Goal: Task Accomplishment & Management: Manage account settings

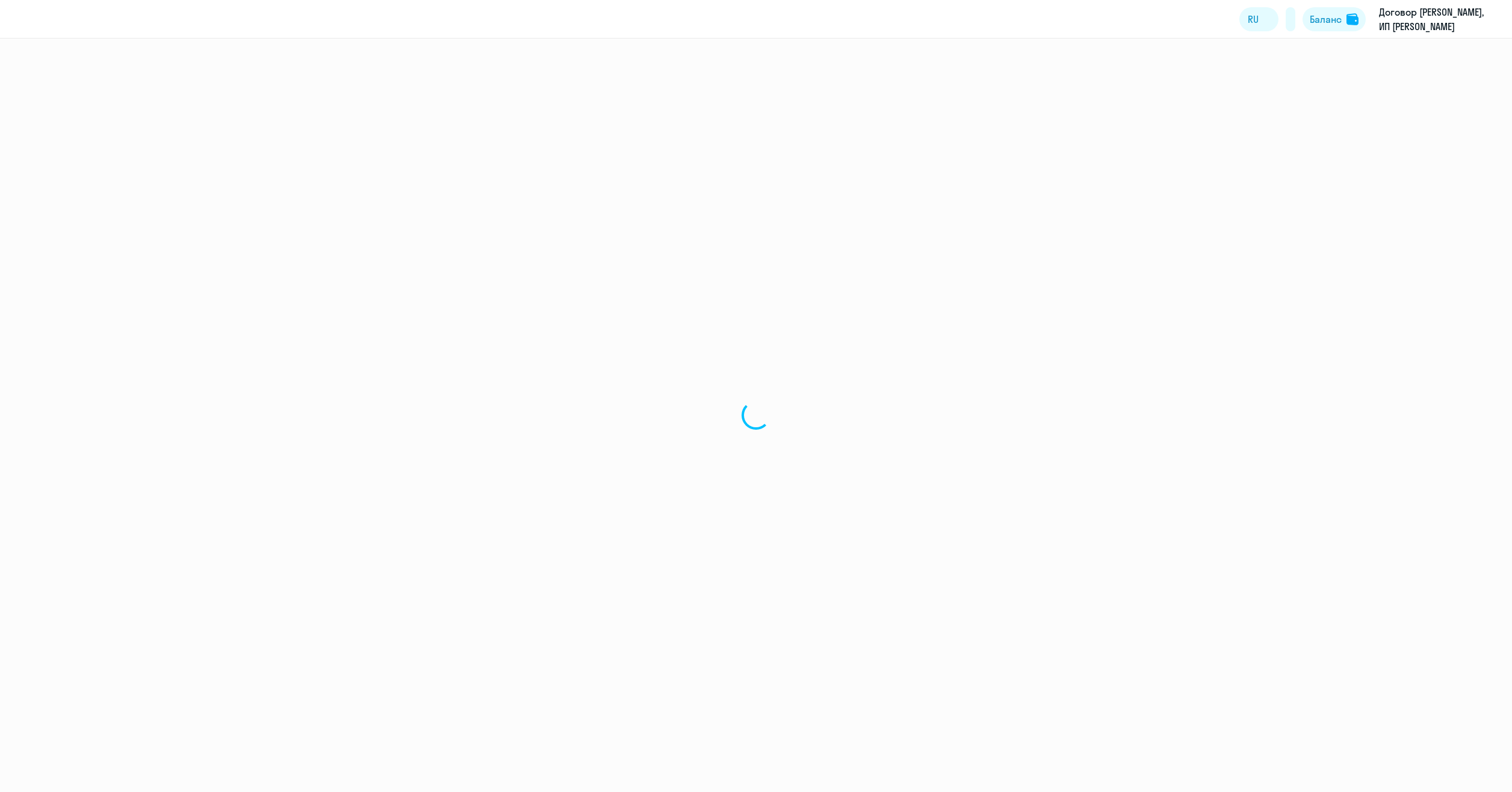
select select "30"
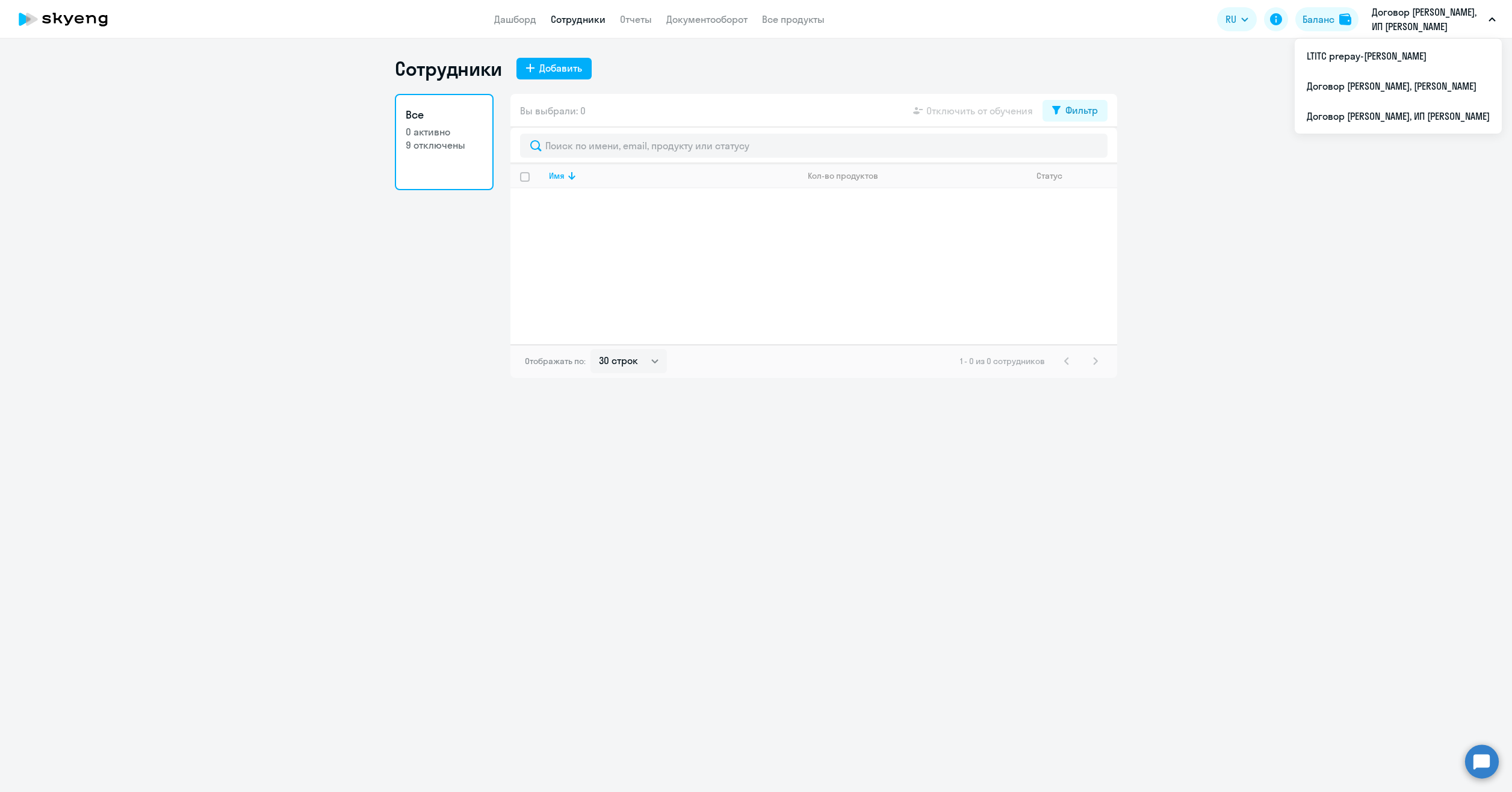
click at [1401, 13] on p "Договор [PERSON_NAME], ИП [PERSON_NAME]" at bounding box center [1428, 19] width 112 height 29
click at [1369, 61] on li "LTITC prepay-[PERSON_NAME]" at bounding box center [1398, 56] width 207 height 30
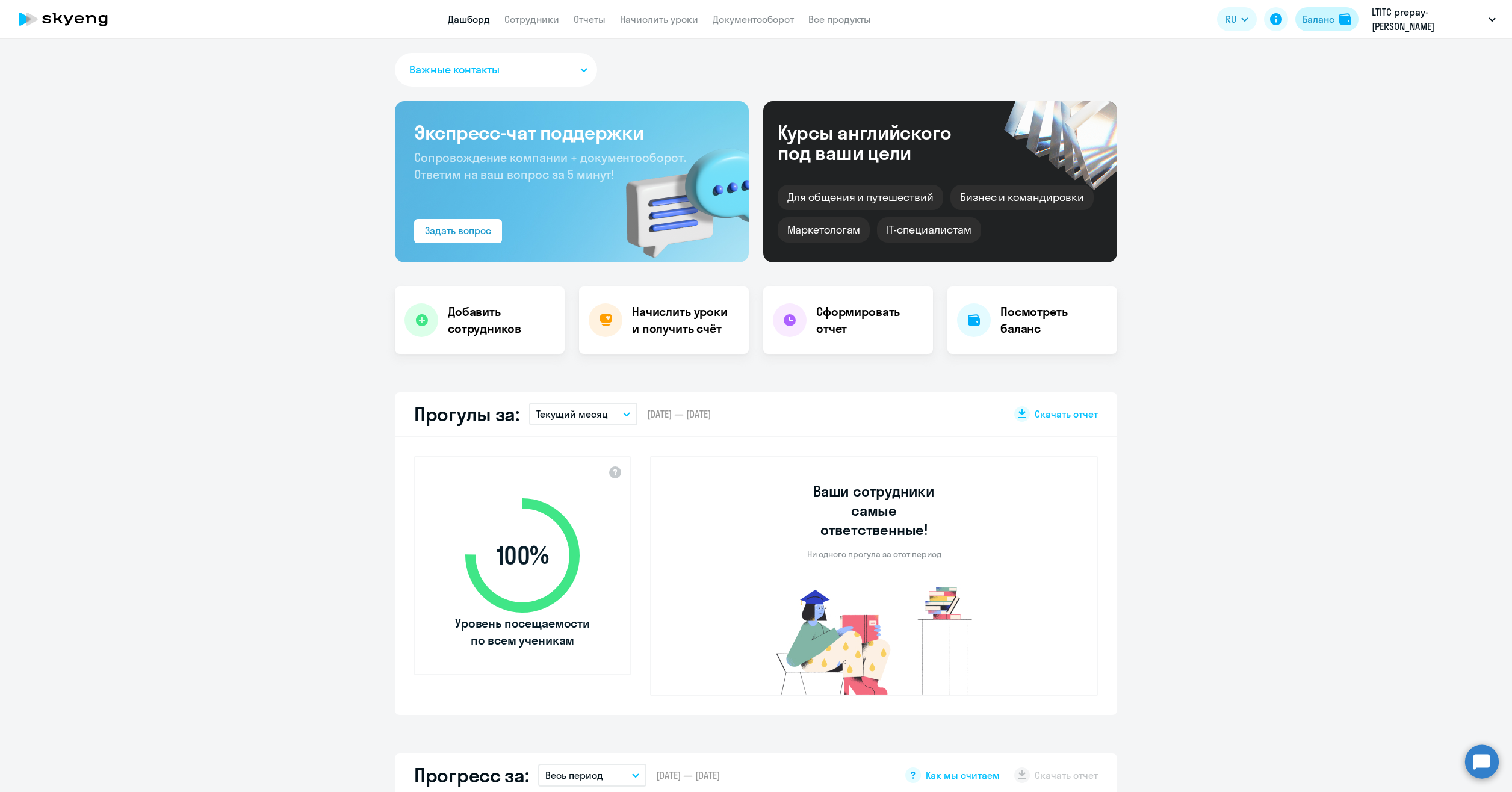
click at [1327, 17] on div "Баланс" at bounding box center [1318, 19] width 32 height 14
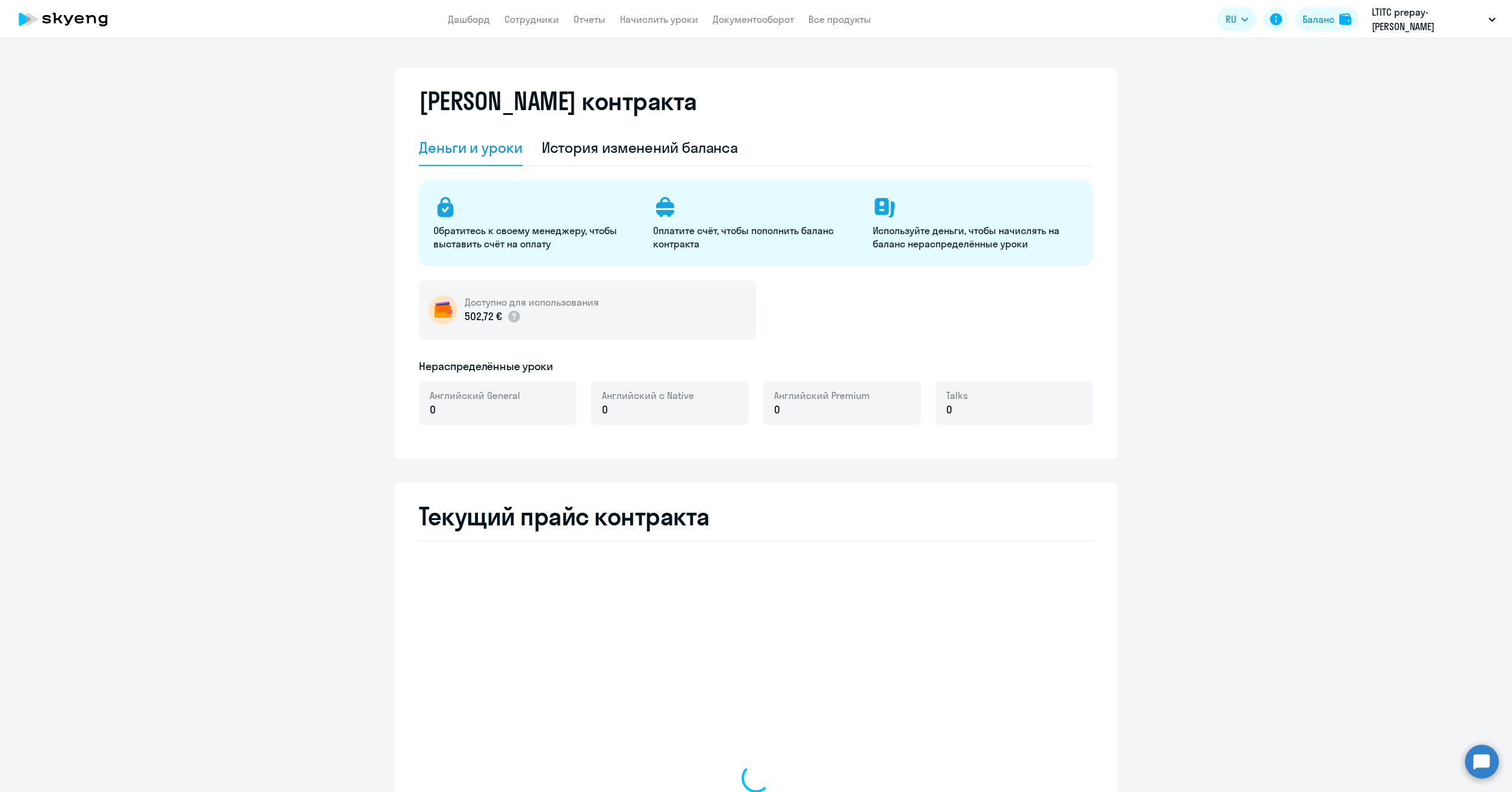
select select "english_adult_not_native_speaker"
